Goal: Information Seeking & Learning: Learn about a topic

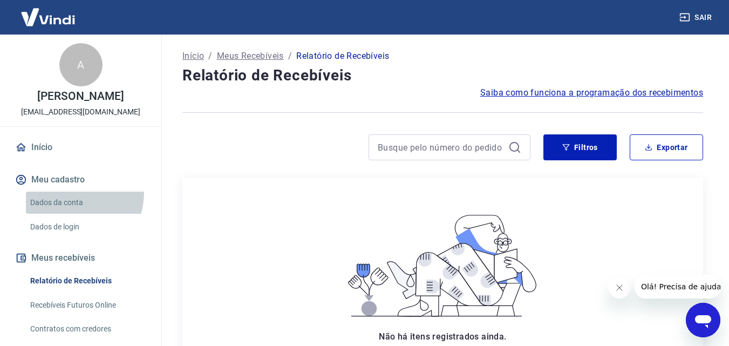
click at [65, 192] on link "Dados da conta" at bounding box center [87, 203] width 123 height 22
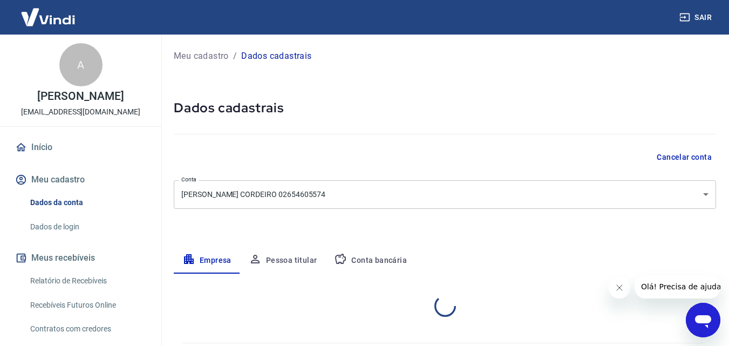
select select "BA"
select select "business"
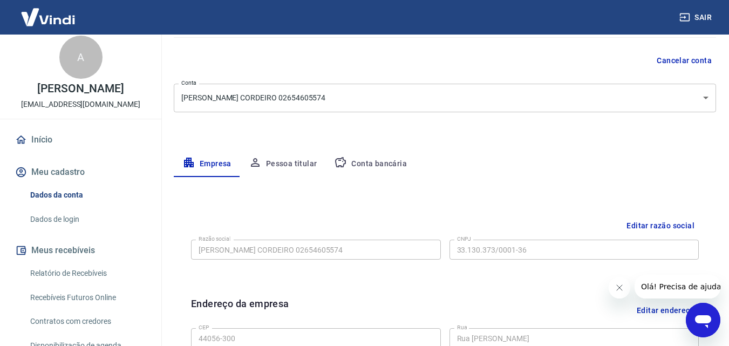
scroll to position [6, 0]
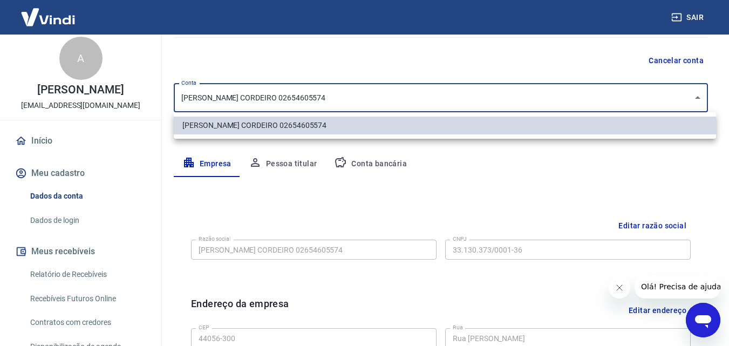
click at [444, 98] on body "Sair A ADRIELLE ARAUJO [EMAIL_ADDRESS][DOMAIN_NAME] Início Meu cadastro Dados d…" at bounding box center [364, 76] width 729 height 346
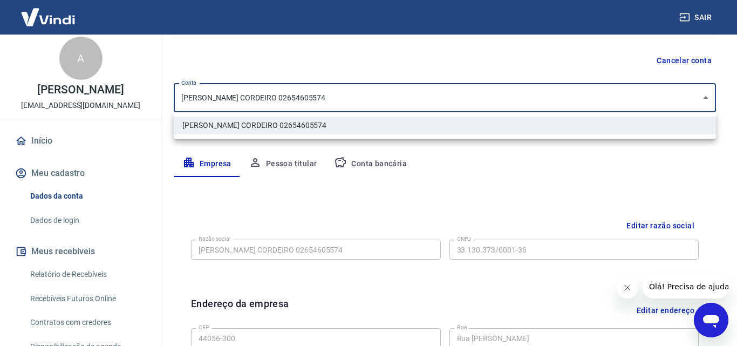
click at [444, 98] on div at bounding box center [368, 173] width 737 height 346
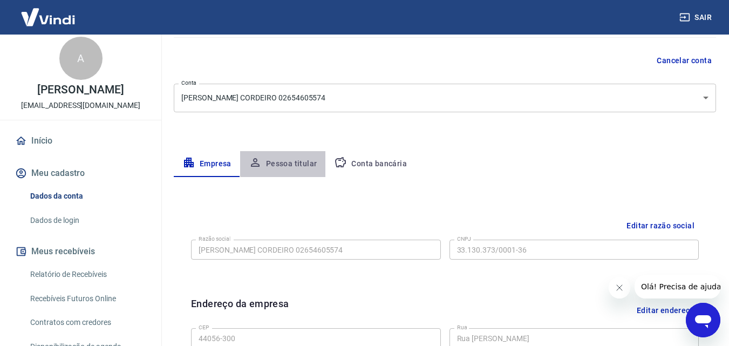
click at [305, 168] on button "Pessoa titular" at bounding box center [283, 164] width 86 height 26
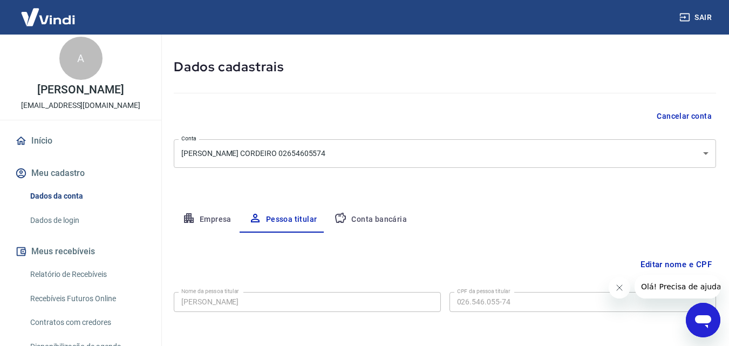
scroll to position [86, 0]
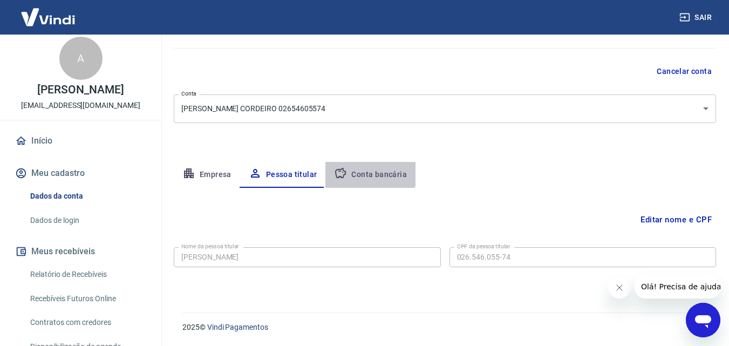
click at [361, 167] on button "Conta bancária" at bounding box center [370, 175] width 90 height 26
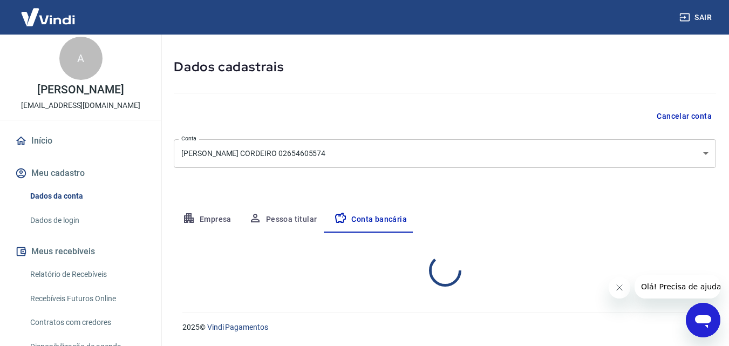
select select "1"
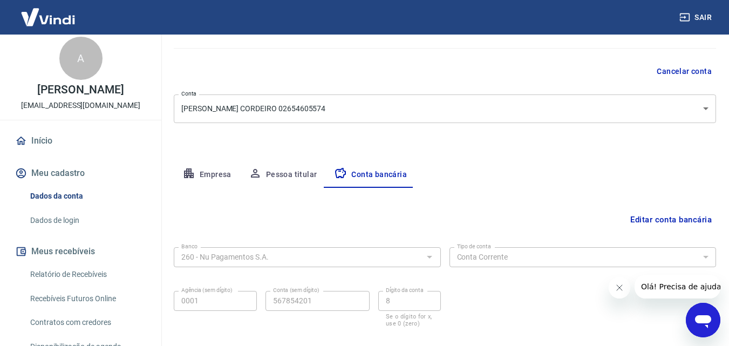
scroll to position [146, 0]
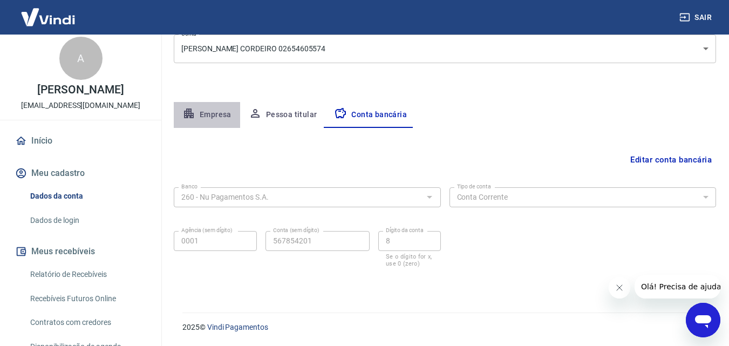
click at [196, 106] on button "Empresa" at bounding box center [207, 115] width 66 height 26
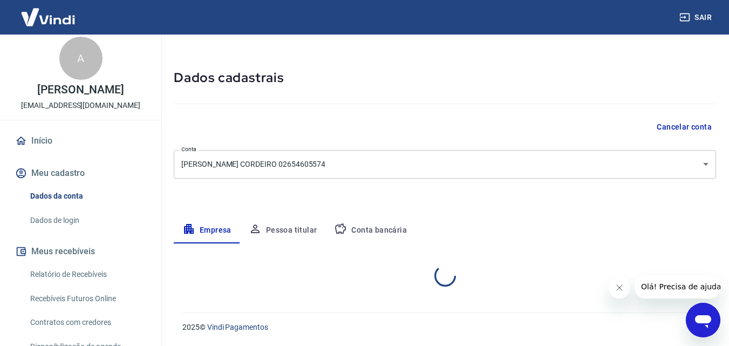
select select "BA"
select select "business"
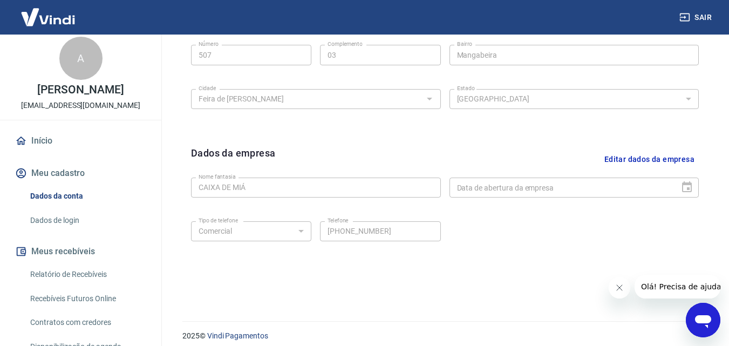
scroll to position [432, 0]
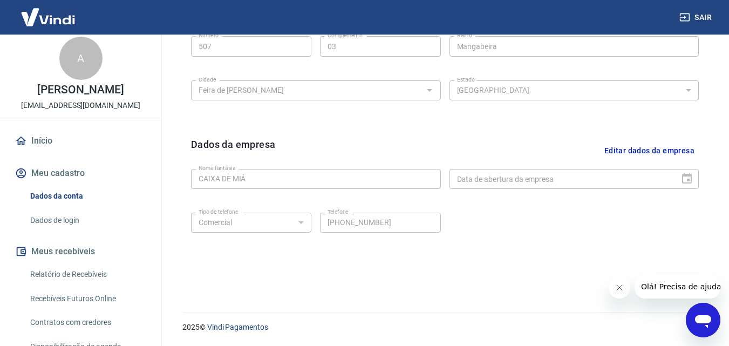
click at [696, 318] on icon "Abrir janela de mensagens" at bounding box center [703, 321] width 16 height 13
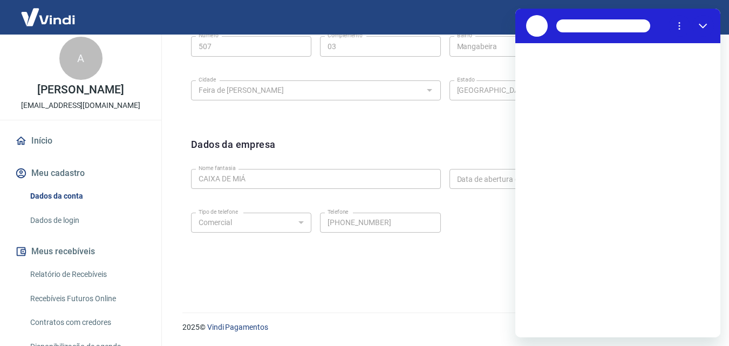
scroll to position [0, 0]
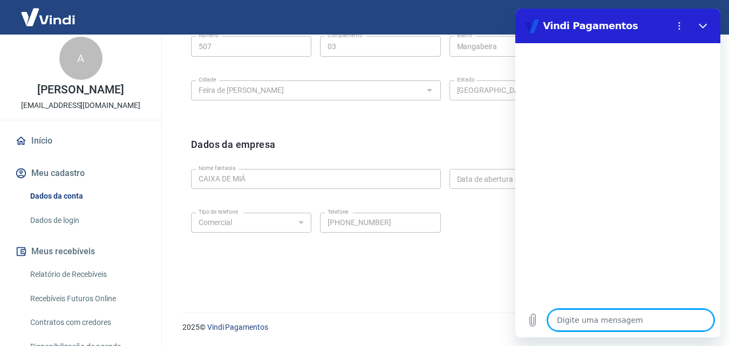
click at [591, 320] on textarea at bounding box center [631, 320] width 166 height 22
type textarea "Q"
type textarea "x"
type textarea "Qu"
type textarea "x"
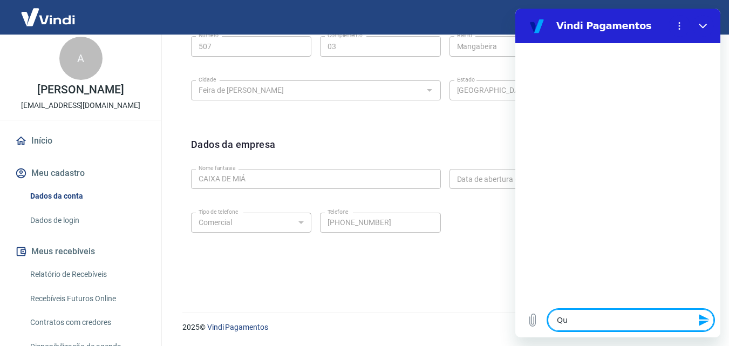
type textarea "Que"
type textarea "x"
type textarea "Quer"
type textarea "x"
type textarea "Quero"
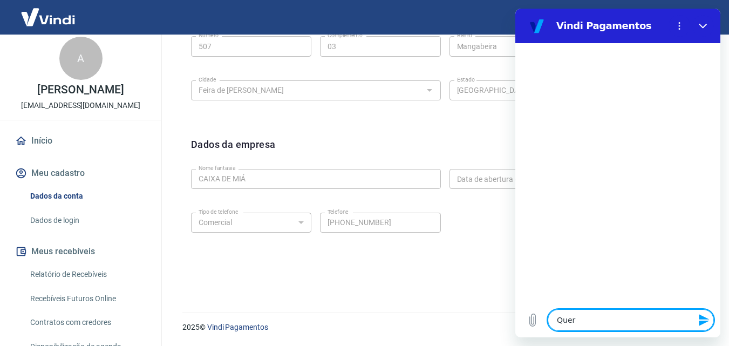
type textarea "x"
type textarea "Quero"
type textarea "x"
type textarea "Quero s"
type textarea "x"
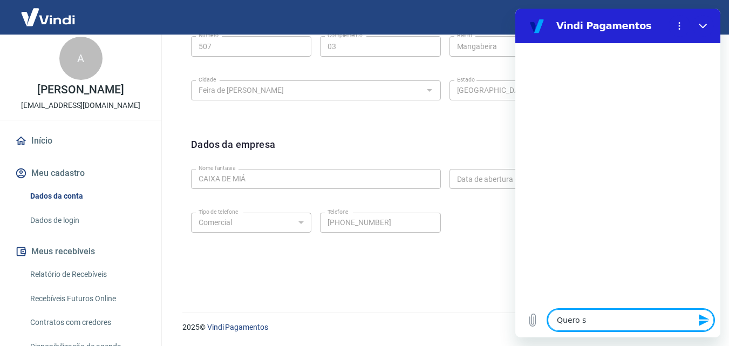
type textarea "Quero sa"
type textarea "x"
type textarea "Quero sab"
type textarea "x"
type textarea "Quero sabe"
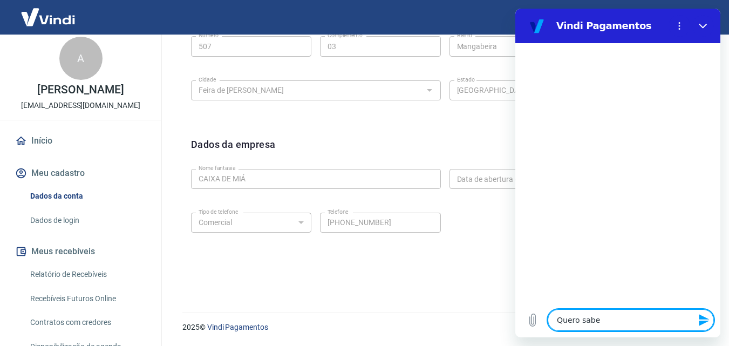
type textarea "x"
type textarea "Quero saber"
type textarea "x"
type textarea "Quero saber"
type textarea "x"
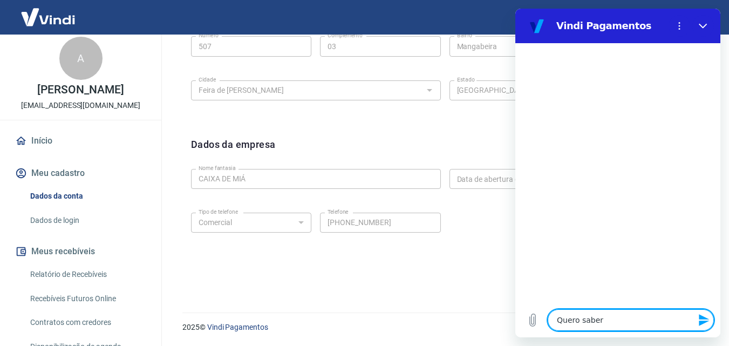
type textarea "Quero saber c"
type textarea "x"
type textarea "Quero saber cm"
type textarea "x"
type textarea "Quero saber c"
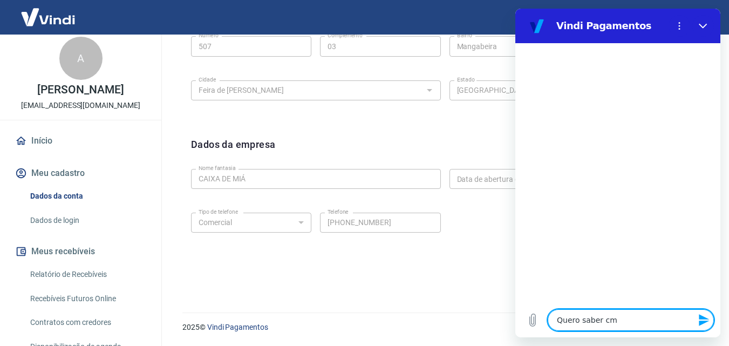
type textarea "x"
type textarea "Quero saber"
type textarea "x"
type textarea "Quero saber q"
type textarea "x"
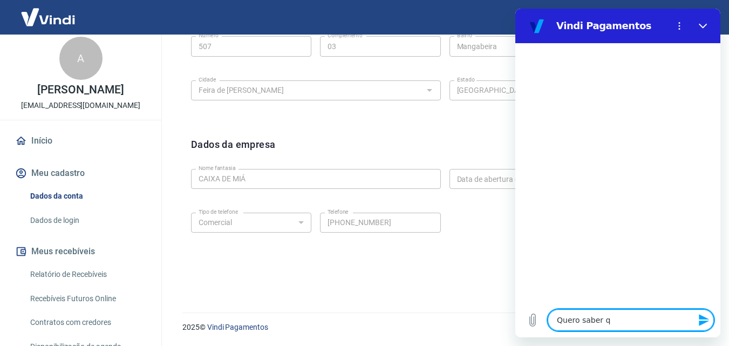
type textarea "Quero saber qu"
type textarea "x"
type textarea "Quero saber qua"
type textarea "x"
type textarea "Quero saber quai"
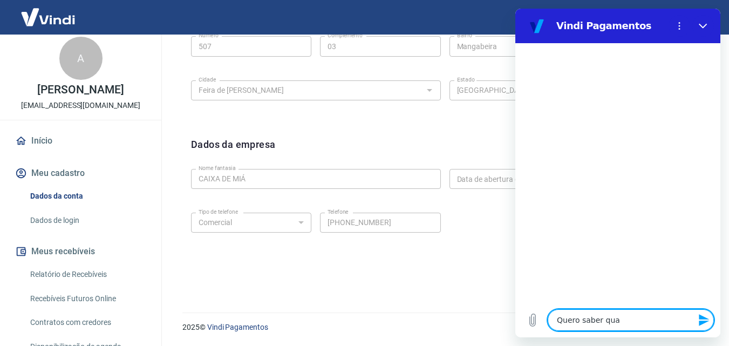
type textarea "x"
type textarea "Quero saber quais"
type textarea "x"
type textarea "Quero saber quais"
type textarea "x"
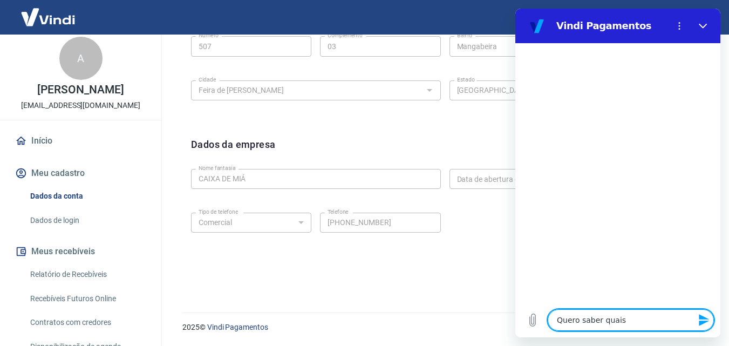
type textarea "Quero saber quais a"
type textarea "x"
type textarea "Quero saber quais as"
type textarea "x"
type textarea "Quero saber quais as"
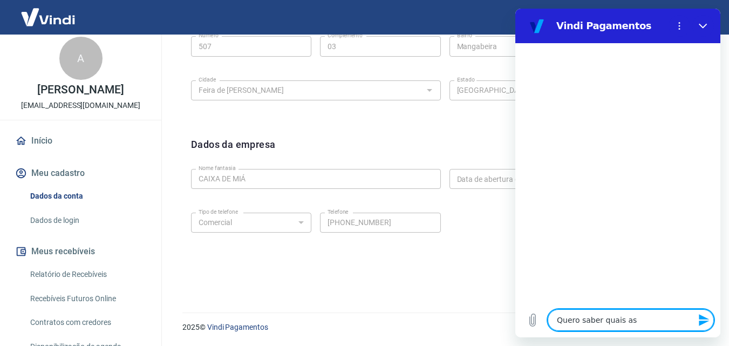
type textarea "x"
type textarea "Quero saber quais as a"
type textarea "x"
type textarea "Quero saber quais as"
type textarea "x"
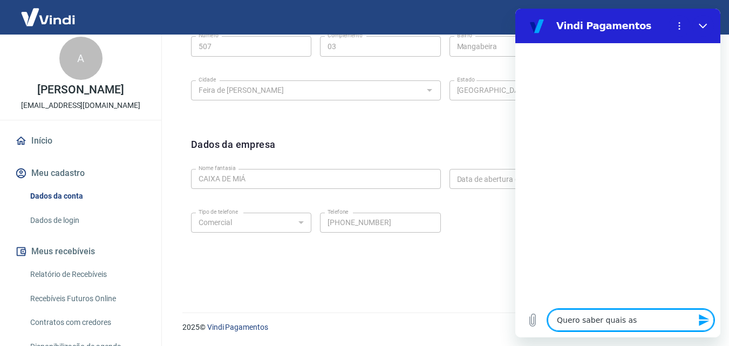
type textarea "Quero saber quais as t"
type textarea "x"
type textarea "Quero saber quais as ta"
type textarea "x"
type textarea "Quero saber quais as tax"
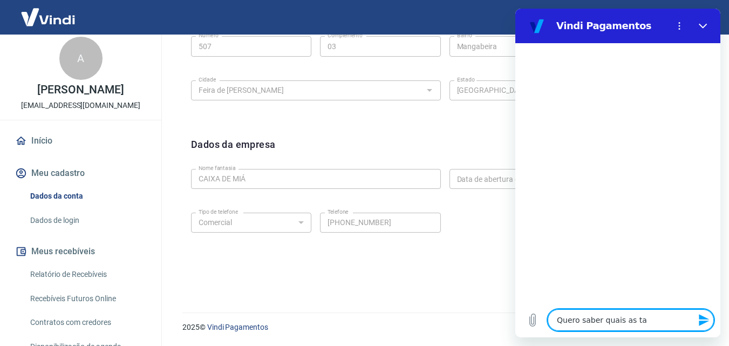
type textarea "x"
type textarea "Quero saber quais as taxa"
type textarea "x"
type textarea "Quero saber quais as taxas"
type textarea "x"
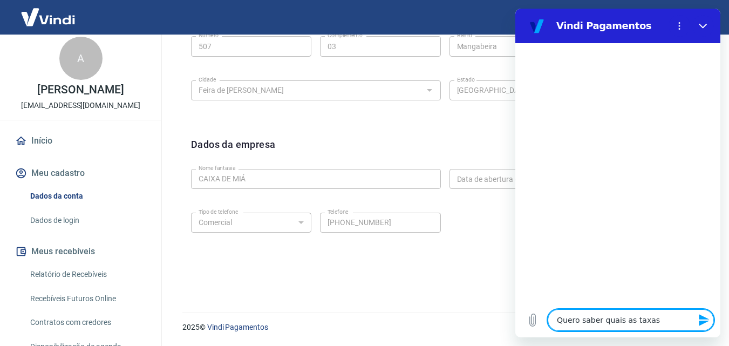
type textarea "Quero saber quais as taxas"
type textarea "x"
type textarea "Quero saber quais as taxas d"
type textarea "x"
type textarea "Quero saber quais as taxas do"
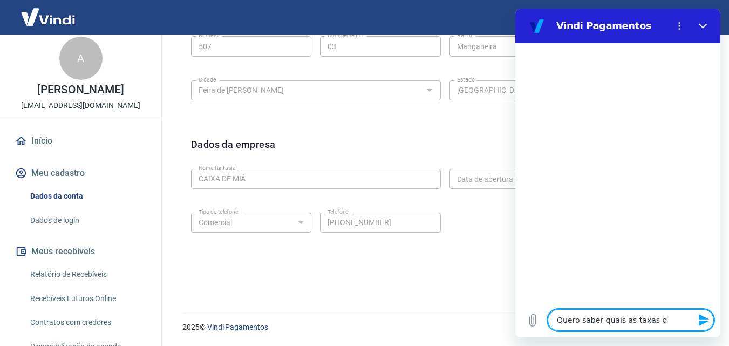
type textarea "x"
type textarea "Quero saber quais as taxas do"
type textarea "x"
type textarea "Quero saber quais as taxas do m"
type textarea "x"
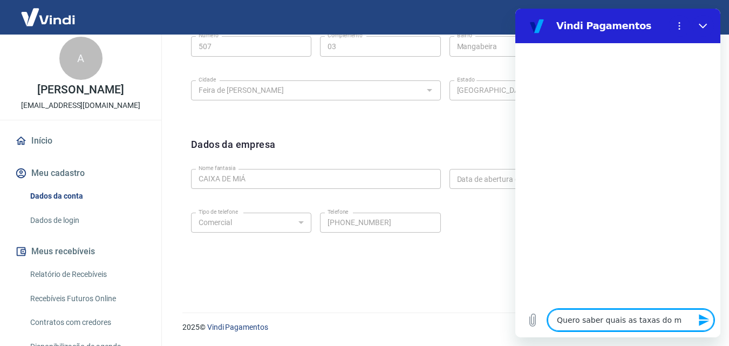
type textarea "Quero saber quais as taxas do me"
type textarea "x"
type textarea "Quero saber quais as taxas do m"
type textarea "x"
type textarea "Quero saber quais as taxas do"
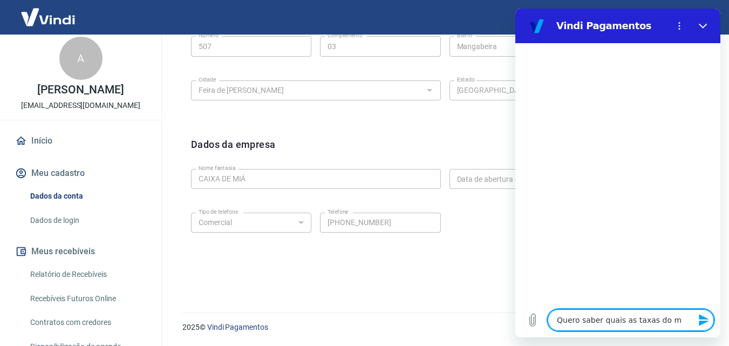
type textarea "x"
type textarea "Quero saber quais as taxas do"
type textarea "x"
type textarea "Quero saber quais as taxas d"
type textarea "x"
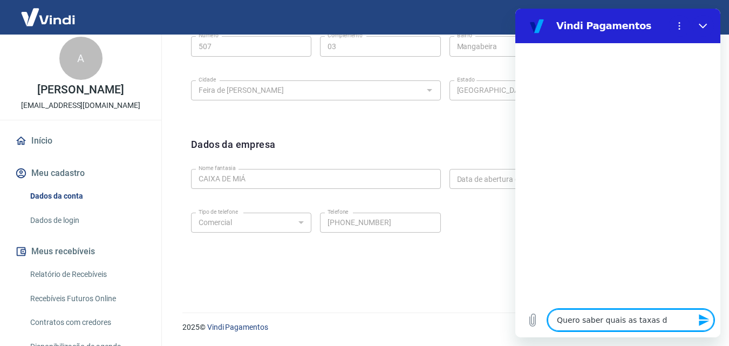
type textarea "Quero saber quais as taxas do"
type textarea "x"
type textarea "Quero saber quais as taxas do"
type textarea "x"
type textarea "Quero saber quais as taxas do m"
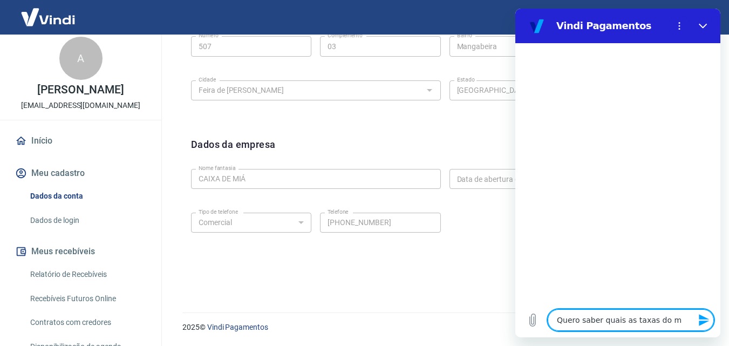
type textarea "x"
type textarea "Quero saber quais as taxas do me"
type textarea "x"
type textarea "Quero saber quais as taxas do meu"
type textarea "x"
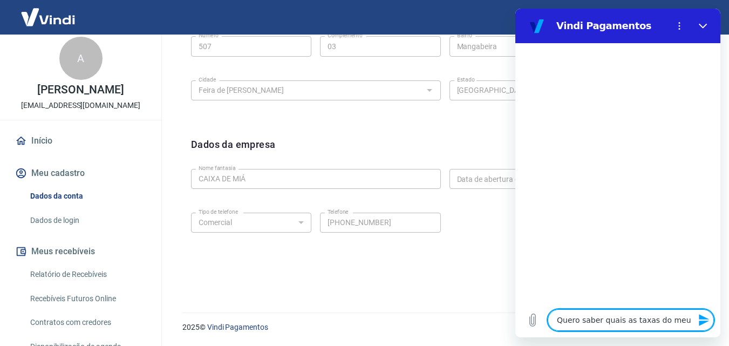
type textarea "Quero saber quais as taxas do meu"
type textarea "x"
type textarea "Quero saber quais as taxas do meu p"
type textarea "x"
type textarea "Quero saber quais as taxas do meu pl"
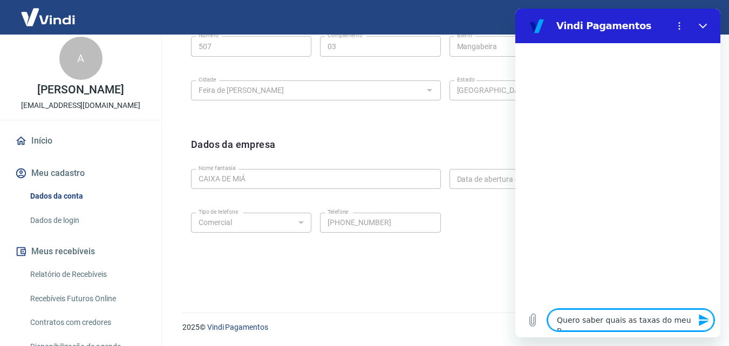
type textarea "x"
type textarea "Quero saber quais as taxas do meu pla"
type textarea "x"
type textarea "Quero saber quais as taxas do meu plan"
type textarea "x"
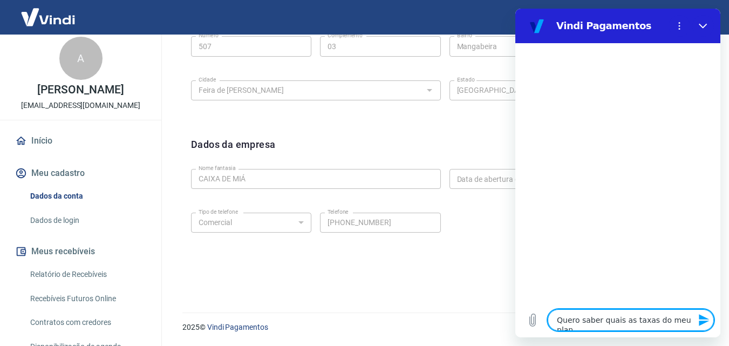
type textarea "Quero saber quais as taxas do meu plan"
type textarea "x"
type textarea "Quero saber quais as taxas do meu plan V"
type textarea "x"
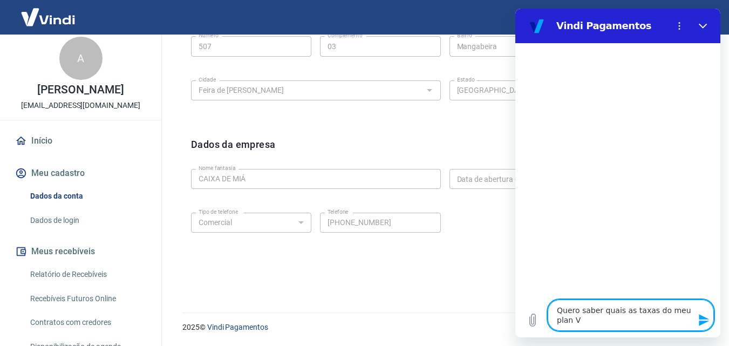
type textarea "Quero saber quais as taxas do meu plan Vi"
type textarea "x"
type textarea "Quero saber quais as taxas do meu plan Vin"
type textarea "x"
type textarea "Quero saber quais as taxas do meu plan Vind"
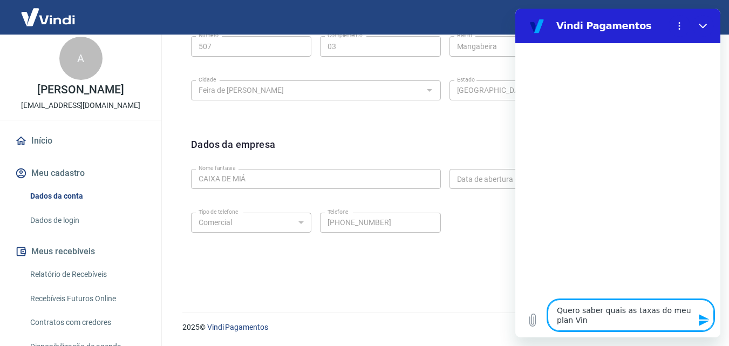
type textarea "x"
type textarea "Quero saber quais as taxas do meu plan Vindu"
type textarea "x"
type textarea "Quero saber quais as taxas do meu plan Vind"
type textarea "x"
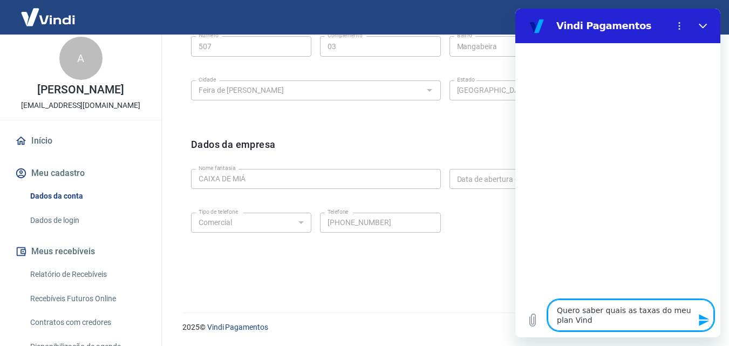
type textarea "Quero saber quais as taxas do meu plan Vindi"
type textarea "x"
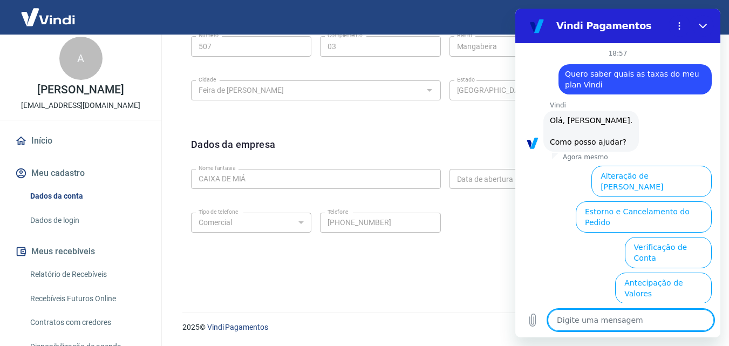
scroll to position [85, 0]
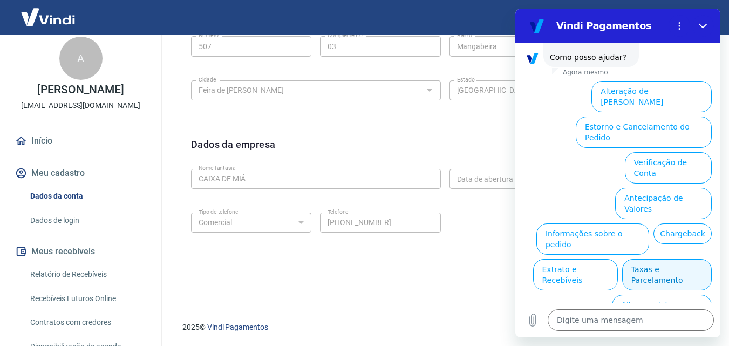
click at [648, 259] on button "Taxas e Parcelamento" at bounding box center [667, 274] width 90 height 31
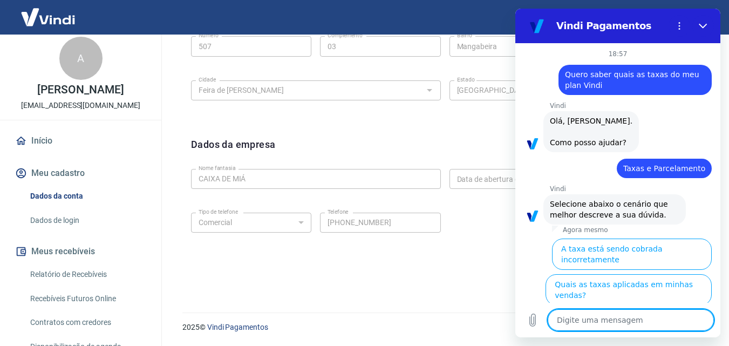
scroll to position [80, 0]
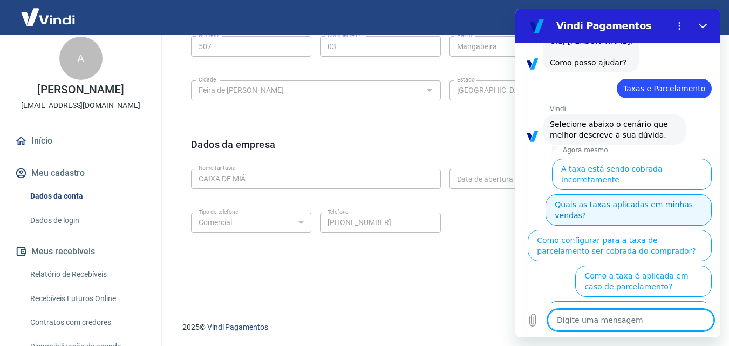
click at [615, 197] on button "Quais as taxas aplicadas em minhas vendas?" at bounding box center [629, 209] width 166 height 31
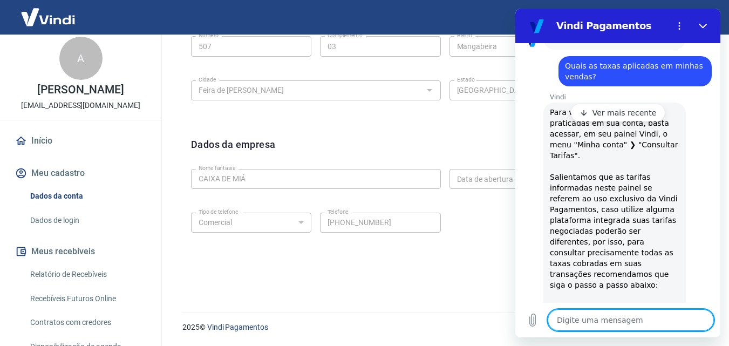
scroll to position [351, 0]
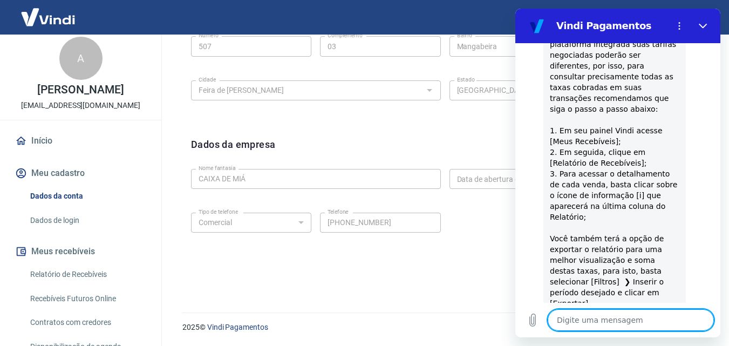
type textarea "x"
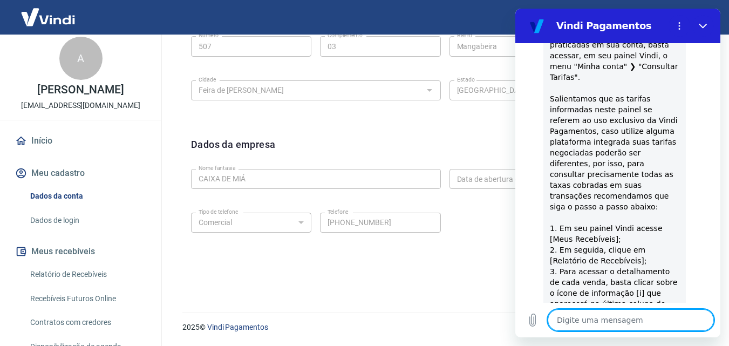
scroll to position [243, 0]
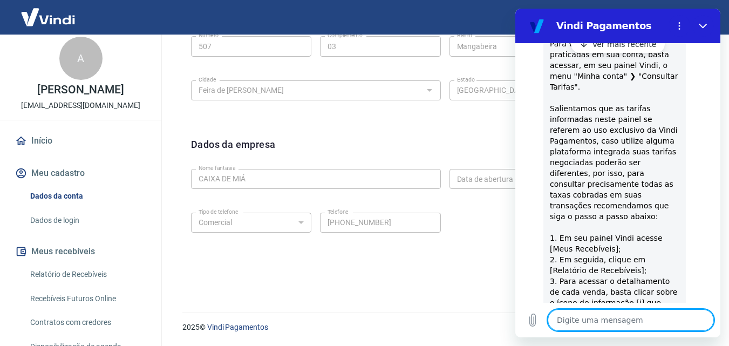
type textarea "O"
type textarea "x"
type textarea "On"
type textarea "x"
type textarea "Ond"
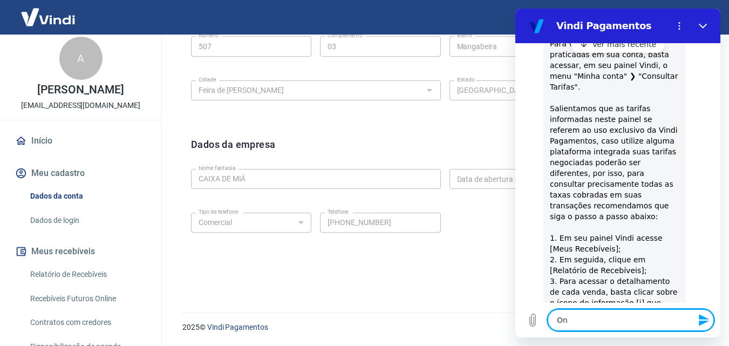
type textarea "x"
type textarea "Onde"
type textarea "x"
type textarea "Onde"
type textarea "x"
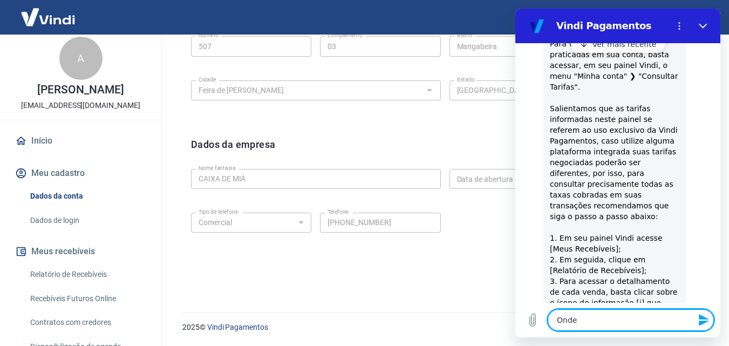
type textarea "Onde a"
type textarea "x"
type textarea "Onde ac"
type textarea "x"
type textarea "Onde ach"
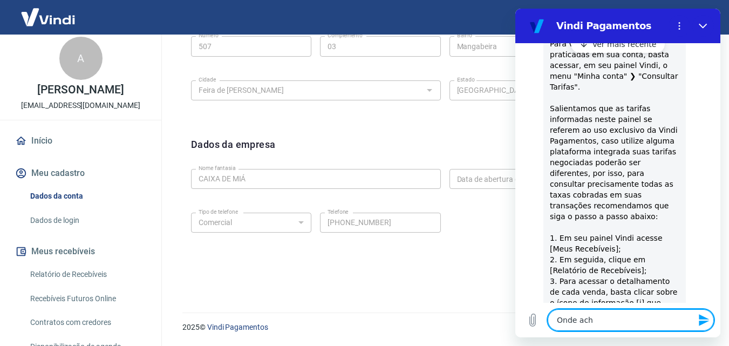
type textarea "x"
type textarea "Onde ach"
type textarea "x"
type textarea "Onde ach e"
type textarea "x"
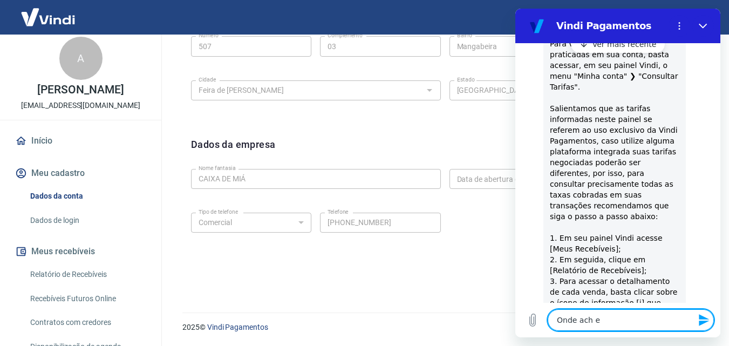
type textarea "Onde ach"
type textarea "x"
type textarea "Onde ach"
type textarea "x"
type textarea "Onde acho"
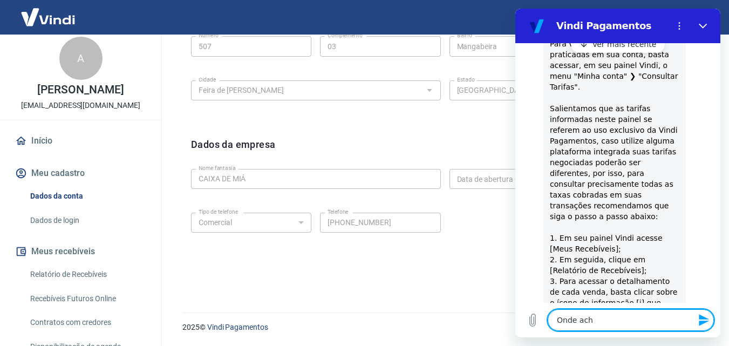
type textarea "x"
type textarea "Onde acho"
type textarea "x"
type textarea "Onde acho e"
type textarea "x"
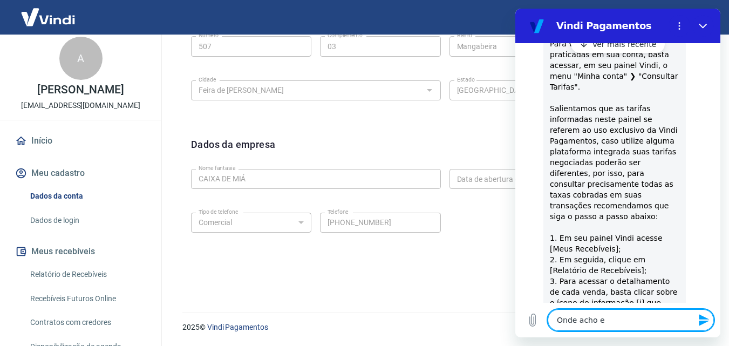
type textarea "Onde acho es"
type textarea "x"
type textarea "Onde acho esa"
type textarea "x"
type textarea "Onde acho esa"
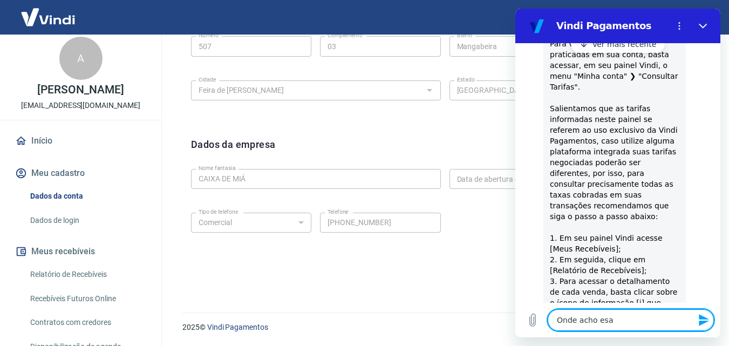
type textarea "x"
type textarea "Onde acho esa"
type textarea "x"
type textarea "Onde acho es"
type textarea "x"
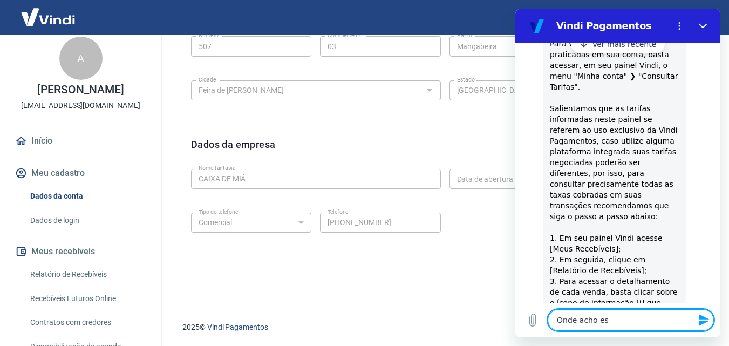
type textarea "Onde acho est"
type textarea "x"
type textarea "Onde acho estt"
type textarea "x"
type textarea "Onde acho est"
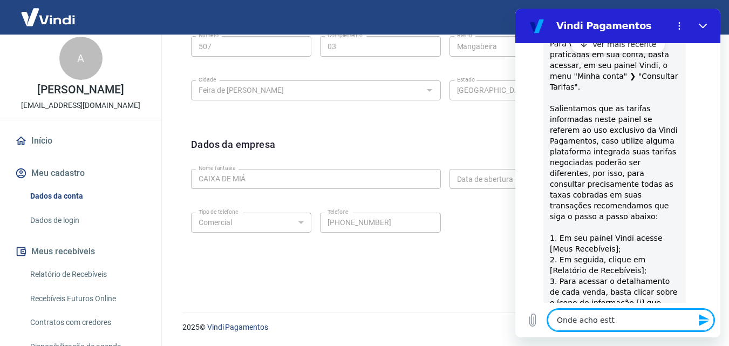
type textarea "x"
type textarea "Onde acho esta"
type textarea "x"
type textarea "Onde acho esta"
type textarea "x"
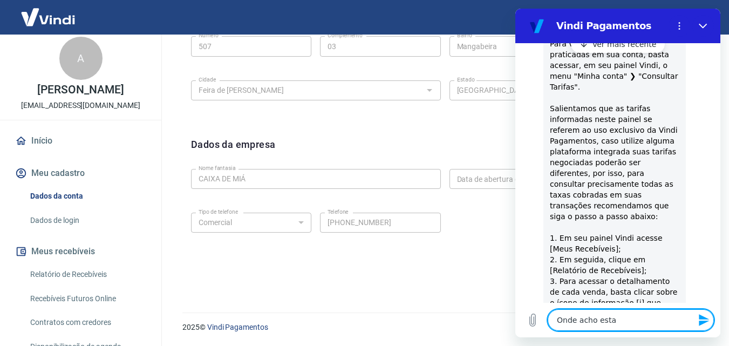
type textarea "Onde acho esta s"
type textarea "x"
type textarea "Onde acho esta se"
type textarea "x"
type textarea "Onde acho esta seç"
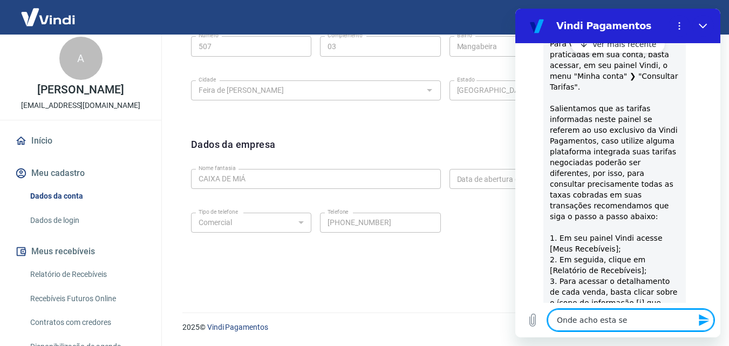
type textarea "x"
type textarea "Onde acho esta seçã"
type textarea "x"
type textarea "Onde acho esta seção"
type textarea "x"
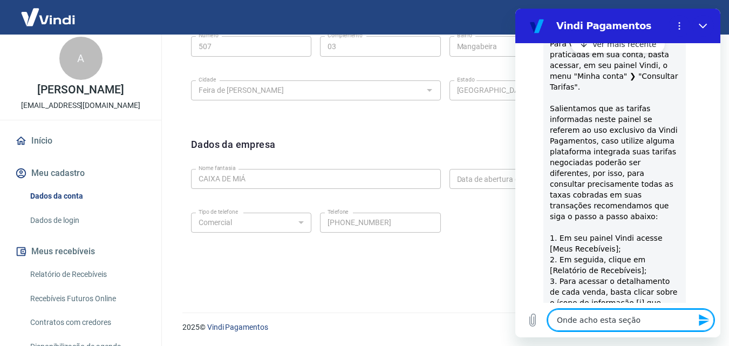
type textarea "Onde acho esta seção"
type textarea "x"
type textarea "Onde acho esta seção ""
type textarea "x"
type textarea "Onde acho esta seção "M"
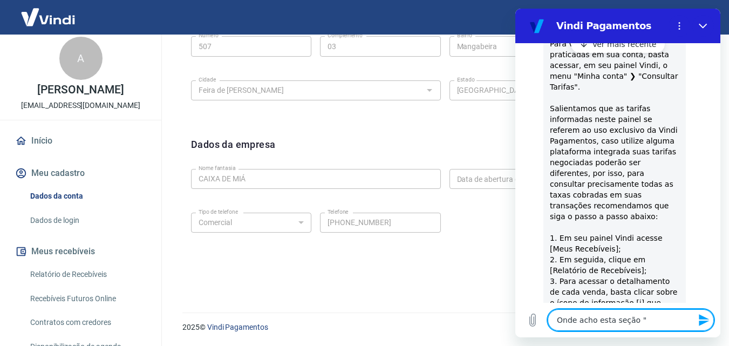
type textarea "x"
type textarea "Onde acho esta seção "Mi"
type textarea "x"
type textarea "Onde acho esta seção "Min"
type textarea "x"
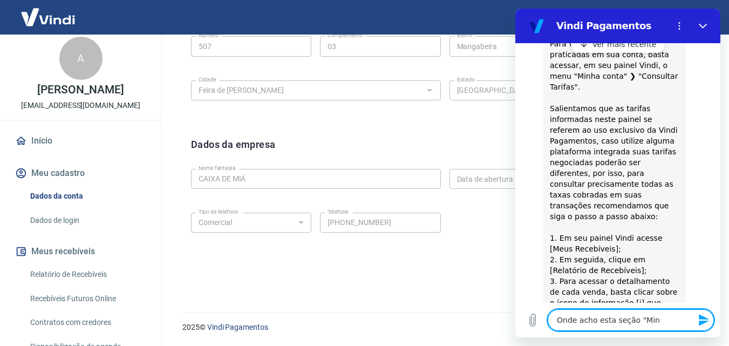
type textarea "Onde acho esta seção "Minh"
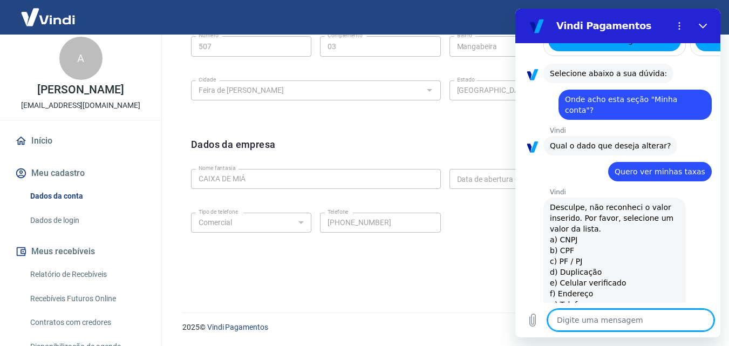
scroll to position [751, 0]
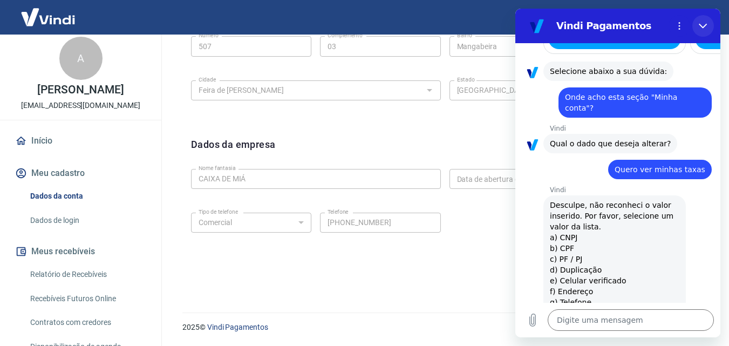
click at [713, 24] on button "Fechar" at bounding box center [703, 26] width 22 height 22
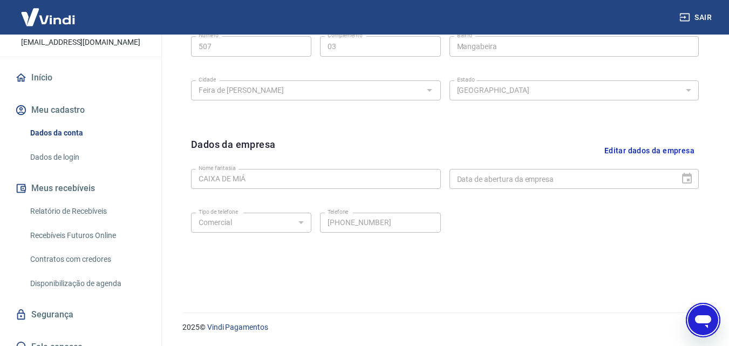
scroll to position [83, 0]
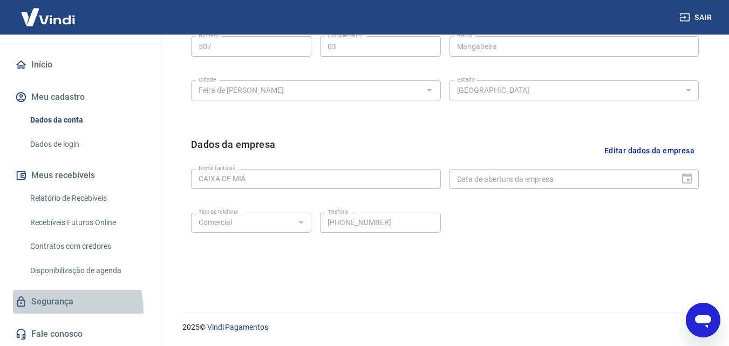
click at [53, 311] on link "Segurança" at bounding box center [80, 302] width 135 height 24
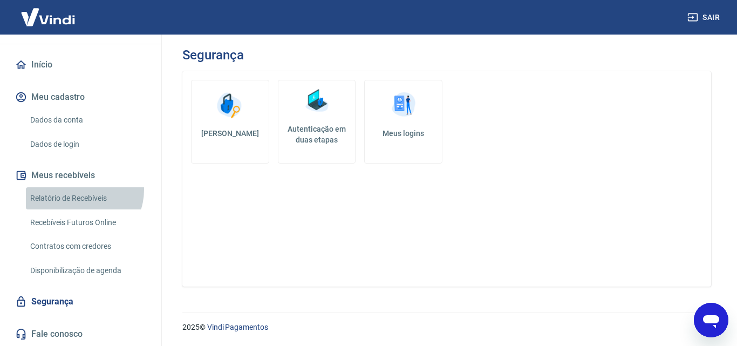
click at [80, 190] on link "Relatório de Recebíveis" at bounding box center [87, 198] width 123 height 22
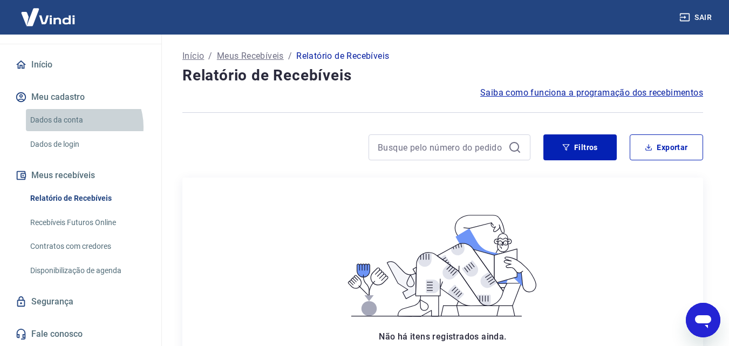
click at [78, 127] on link "Dados da conta" at bounding box center [87, 120] width 123 height 22
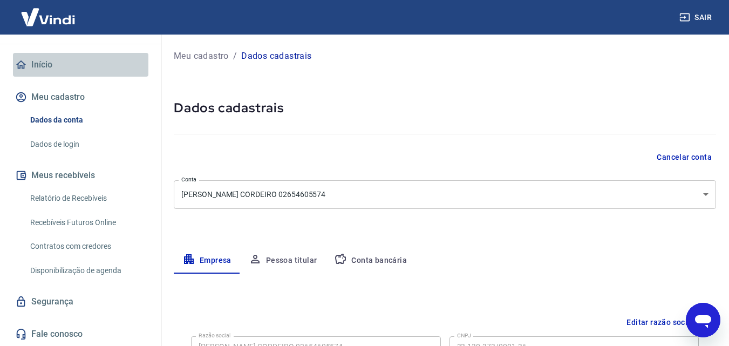
click at [106, 67] on link "Início" at bounding box center [80, 65] width 135 height 24
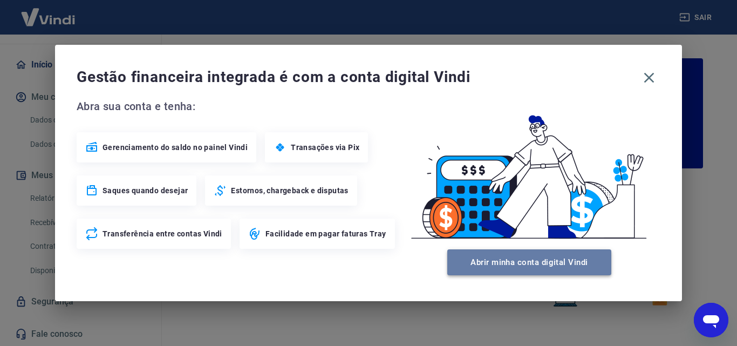
click at [477, 268] on button "Abrir minha conta digital Vindi" at bounding box center [529, 262] width 164 height 26
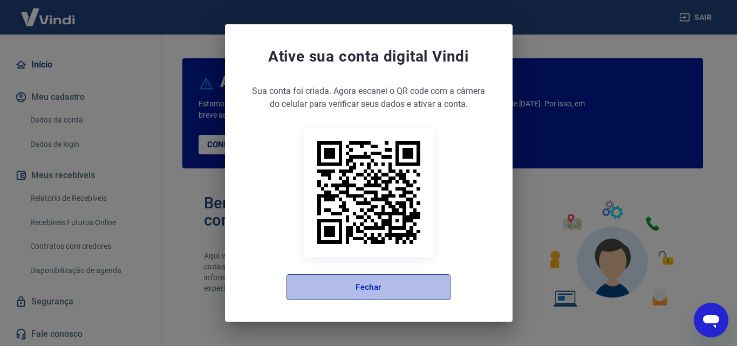
click at [382, 289] on button "Fechar" at bounding box center [369, 287] width 164 height 26
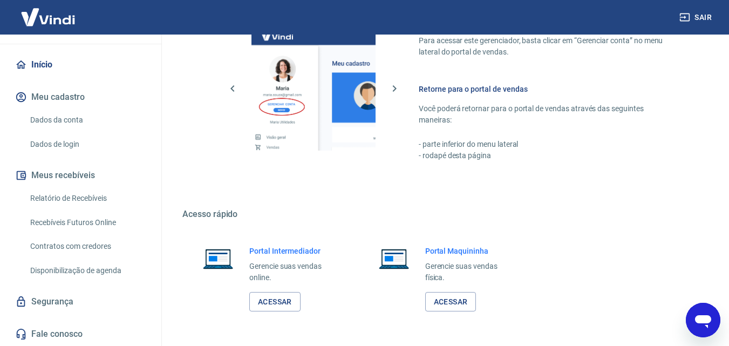
scroll to position [651, 0]
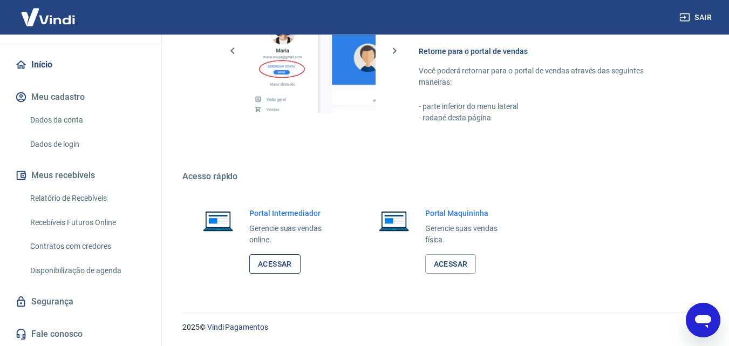
click at [266, 265] on link "Acessar" at bounding box center [274, 264] width 51 height 20
